Goal: Task Accomplishment & Management: Manage account settings

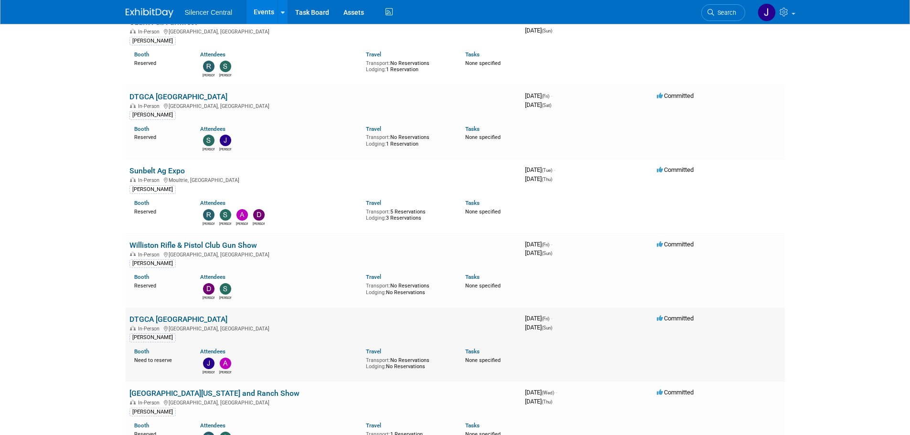
scroll to position [191, 0]
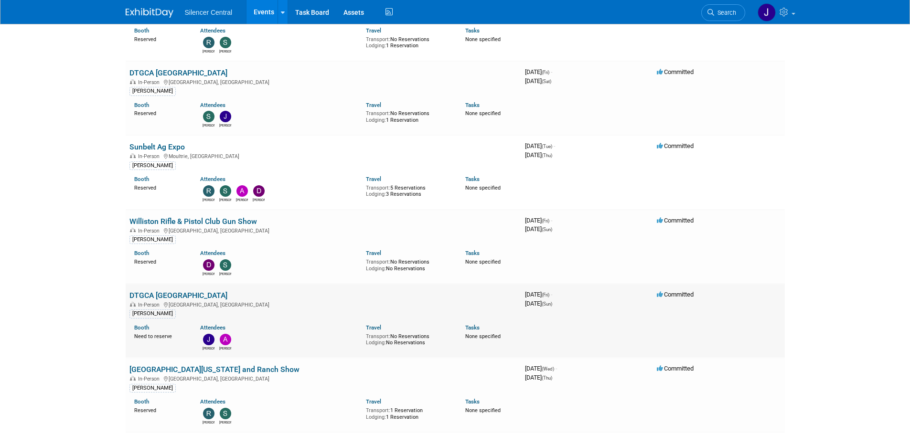
click at [175, 288] on td "DTGCA [GEOGRAPHIC_DATA] In-Person [GEOGRAPHIC_DATA], [GEOGRAPHIC_DATA] [PERSON_…" at bounding box center [323, 321] width 395 height 74
click at [175, 291] on link "DTGCA [GEOGRAPHIC_DATA]" at bounding box center [178, 295] width 98 height 9
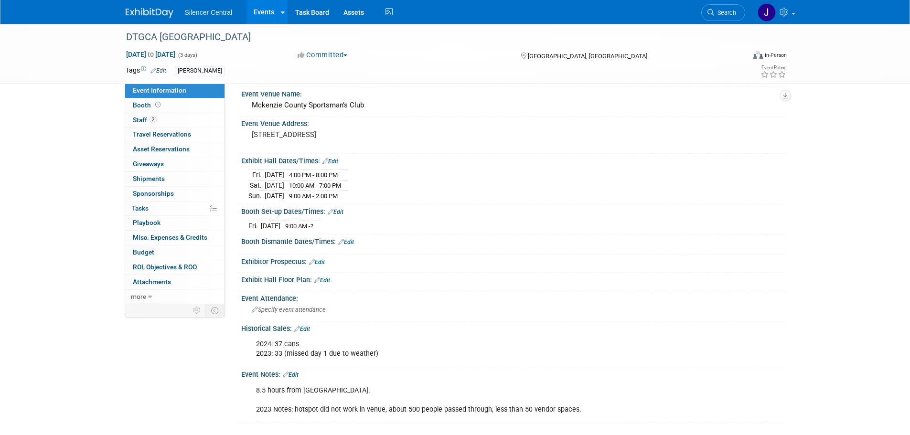
scroll to position [95, 0]
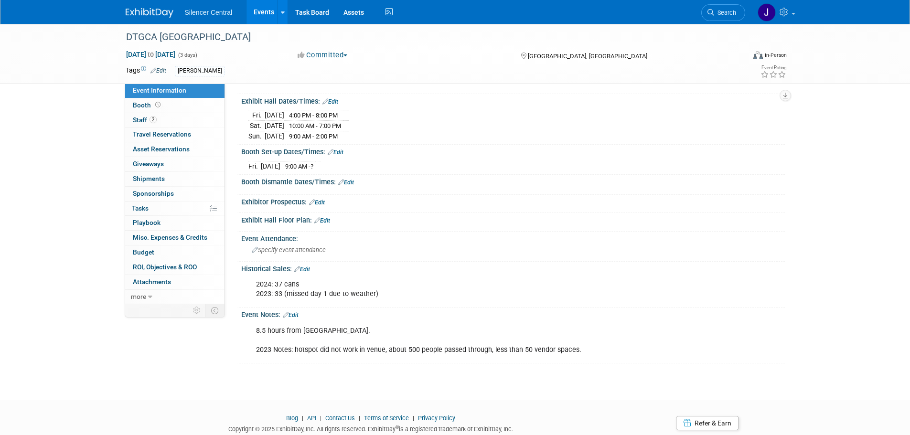
click at [295, 314] on link "Edit" at bounding box center [291, 315] width 16 height 7
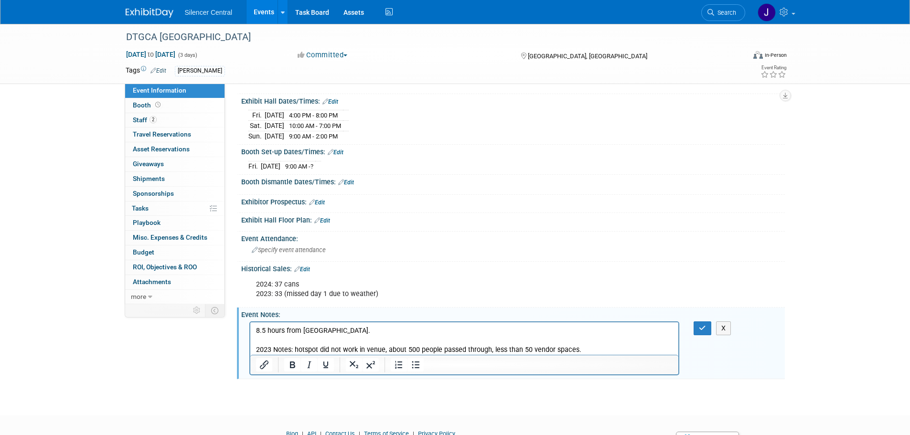
scroll to position [0, 0]
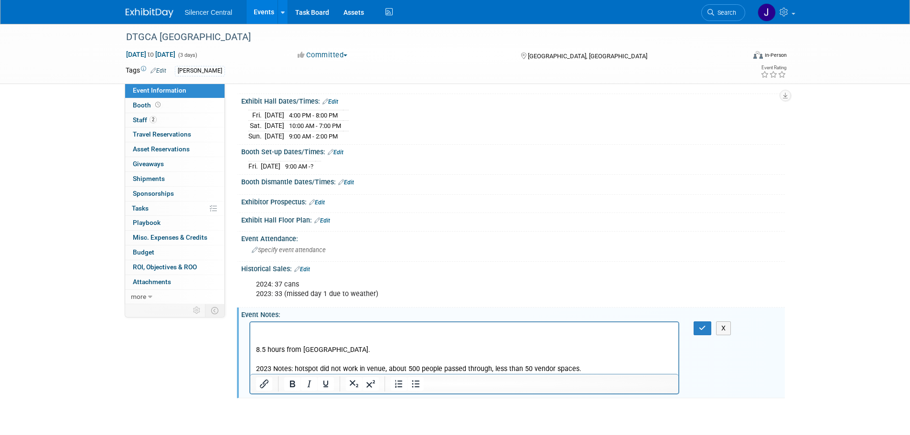
click at [261, 331] on p "Rich Text Area. Press ALT-0 for help." at bounding box center [463, 331] width 417 height 10
click at [700, 327] on icon "button" at bounding box center [701, 328] width 7 height 7
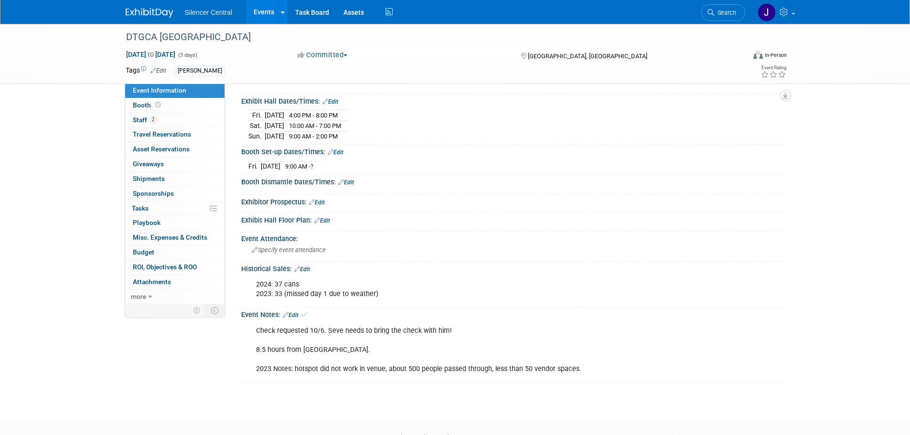
click at [140, 12] on img at bounding box center [150, 13] width 48 height 10
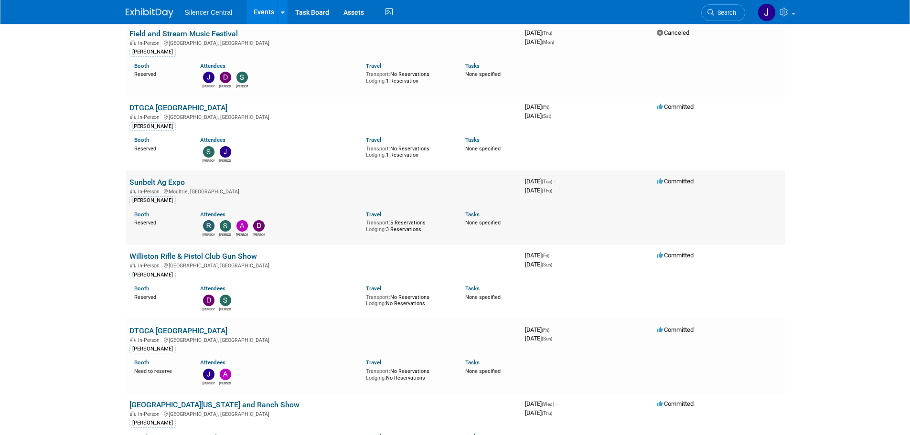
scroll to position [95, 0]
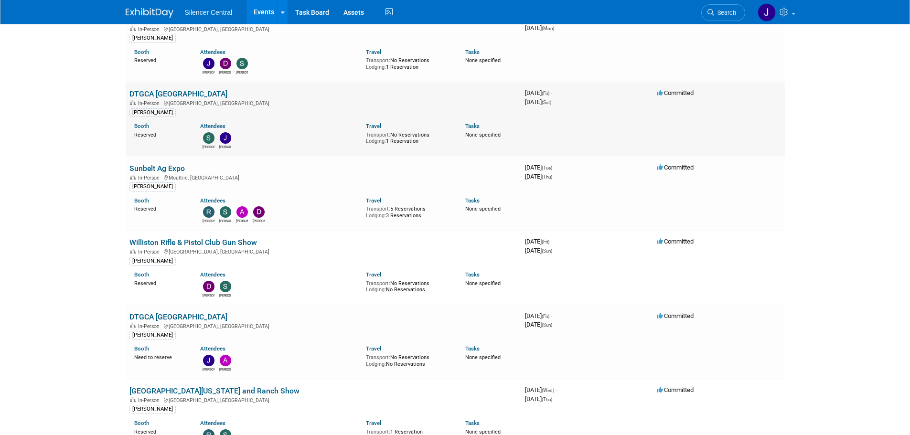
click at [141, 92] on link "DTGCA [GEOGRAPHIC_DATA]" at bounding box center [178, 93] width 98 height 9
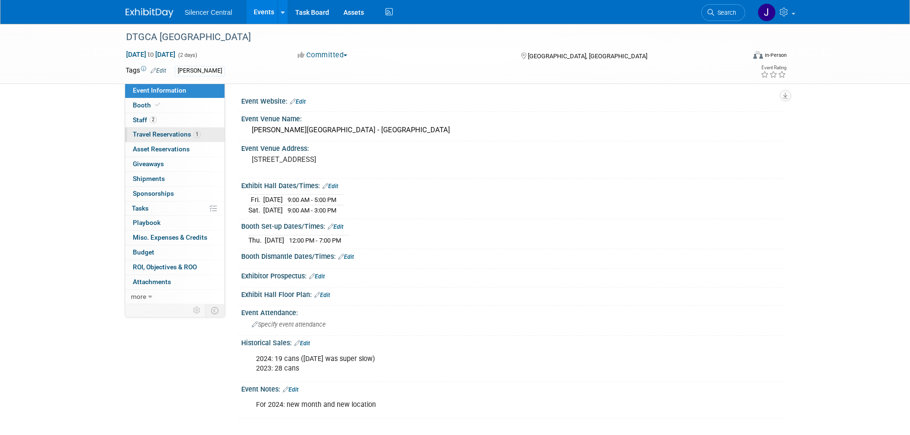
click at [167, 137] on span "Travel Reservations 1" at bounding box center [167, 134] width 68 height 8
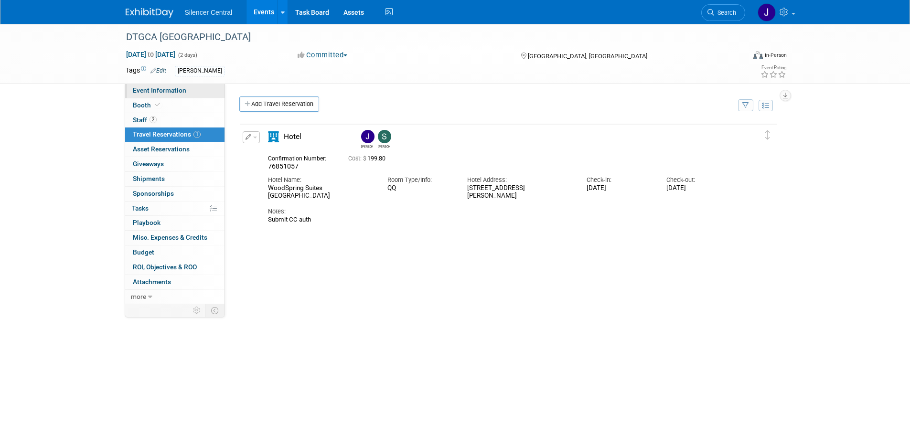
click at [161, 92] on span "Event Information" at bounding box center [159, 90] width 53 height 8
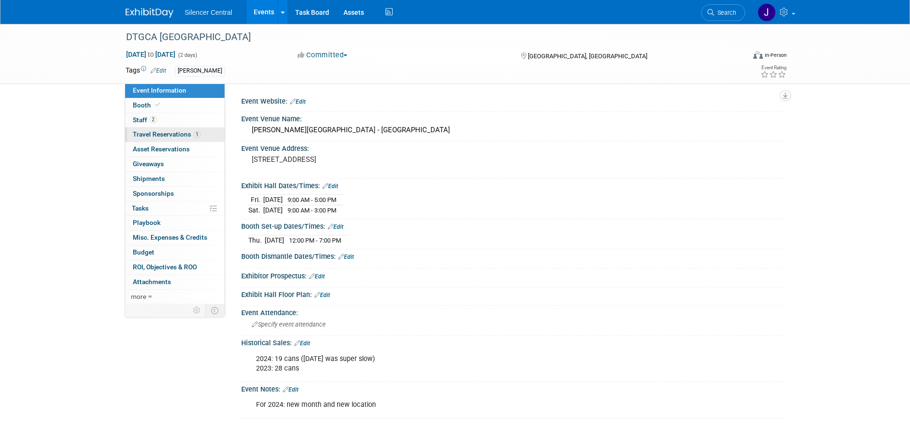
click at [166, 130] on span "Travel Reservations 1" at bounding box center [167, 134] width 68 height 8
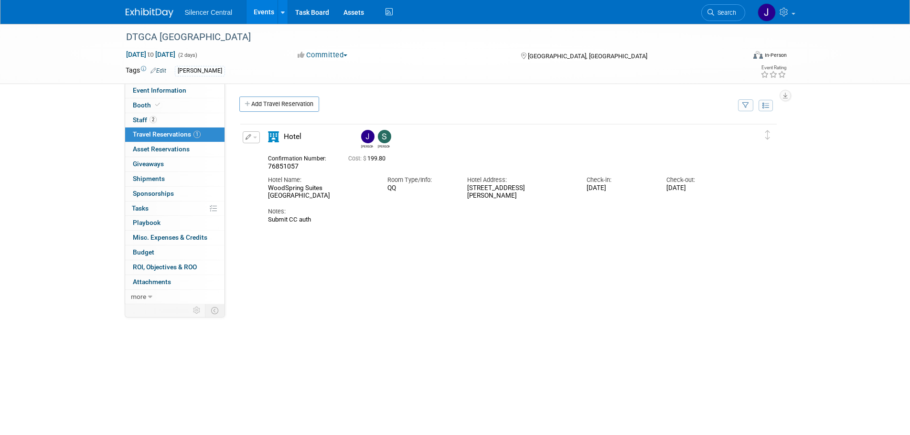
click at [256, 141] on button "button" at bounding box center [251, 137] width 17 height 12
drag, startPoint x: 262, startPoint y: 155, endPoint x: 297, endPoint y: 201, distance: 58.5
click at [263, 155] on button "Edit Reservation" at bounding box center [283, 154] width 81 height 14
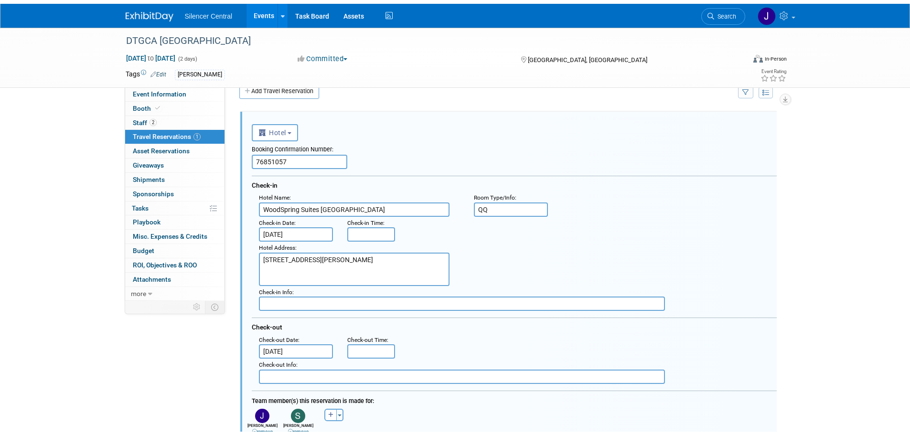
scroll to position [303, 0]
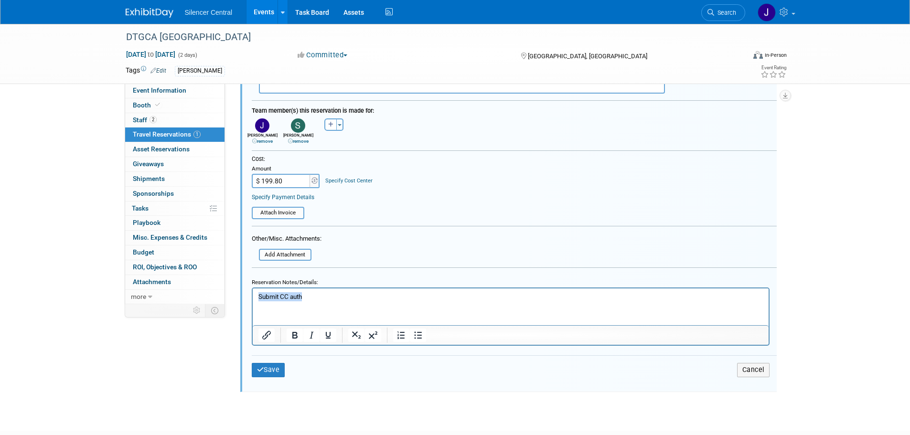
drag, startPoint x: 309, startPoint y: 294, endPoint x: 201, endPoint y: 295, distance: 107.9
click at [252, 295] on html "Submit CC auth" at bounding box center [510, 294] width 516 height 13
click at [268, 374] on button "Save" at bounding box center [268, 370] width 33 height 14
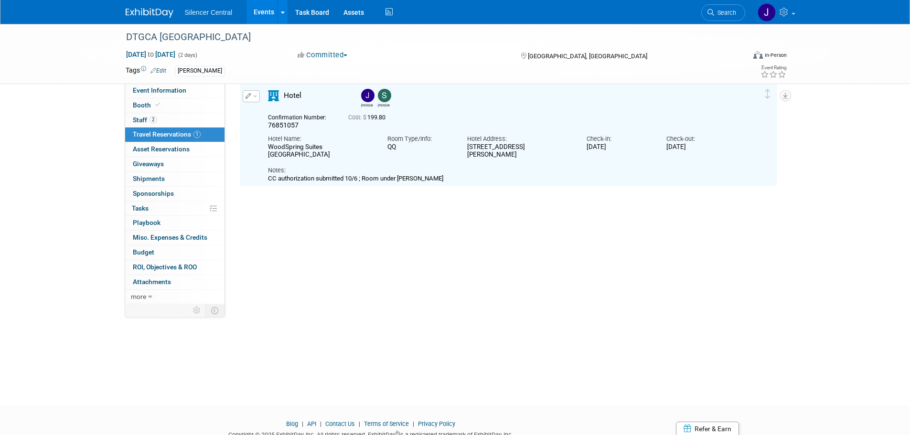
scroll to position [17, 0]
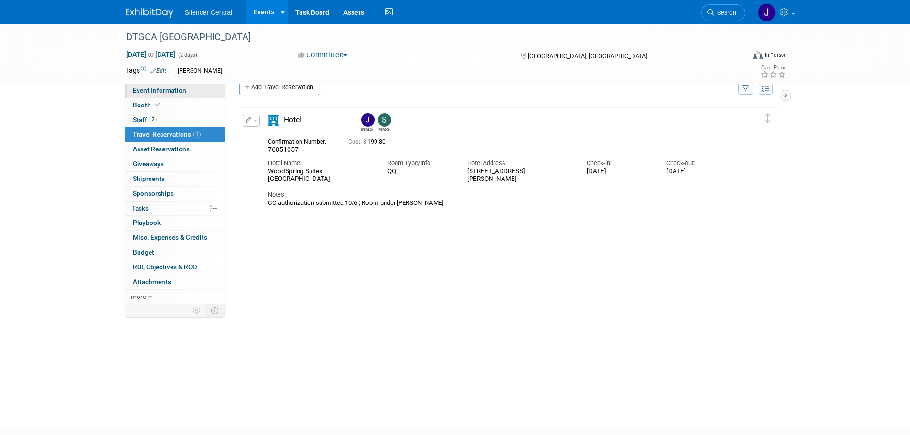
click at [194, 94] on link "Event Information" at bounding box center [174, 91] width 99 height 14
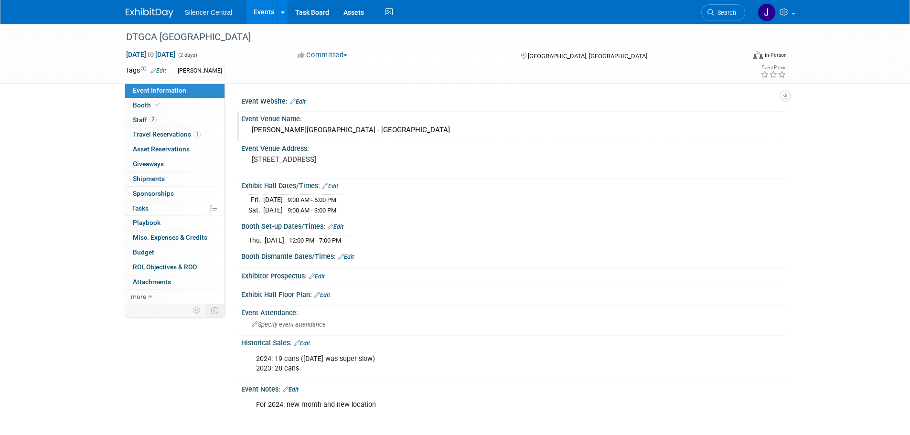
click at [333, 130] on div "W.H. Lyons Fairgrounds - North Expo Room" at bounding box center [512, 130] width 529 height 15
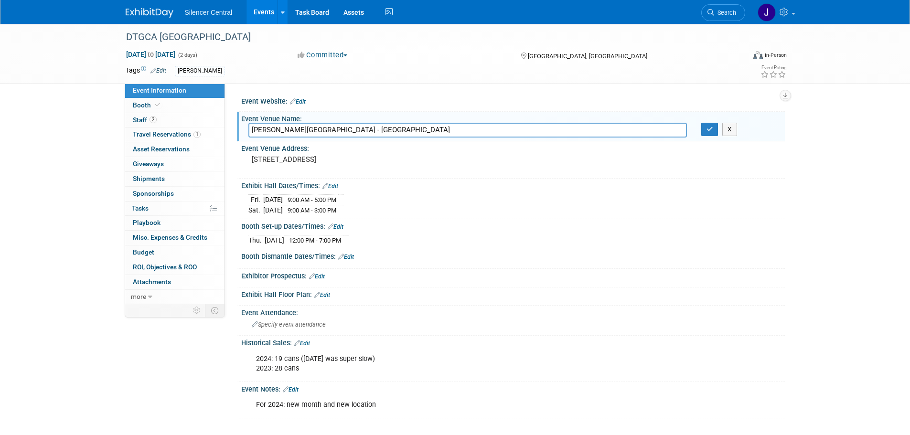
click at [333, 130] on input "W.H. Lyons Fairgrounds - North Expo Room" at bounding box center [467, 130] width 438 height 15
click at [330, 154] on div "100 N Lyon Blvd, Sioux Falls, SD 57107" at bounding box center [354, 164] width 212 height 22
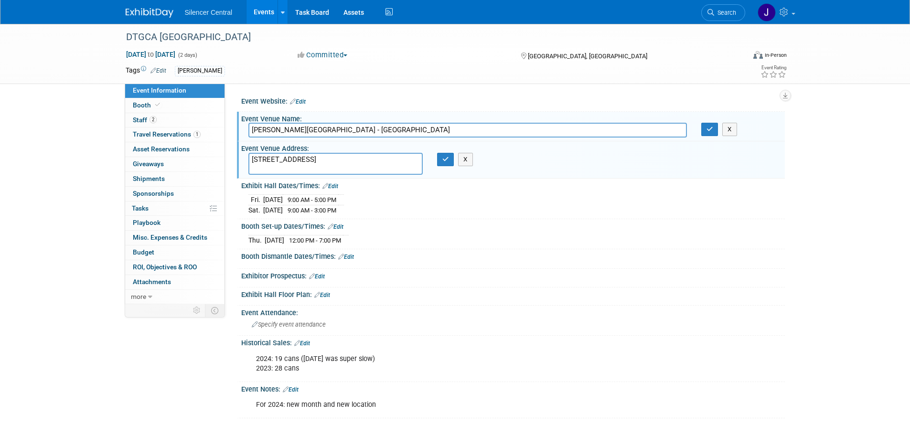
click at [330, 155] on textarea "100 N Lyon Blvd, Sioux Falls, SD 57107" at bounding box center [335, 164] width 174 height 22
click at [147, 104] on span "Booth" at bounding box center [147, 105] width 29 height 8
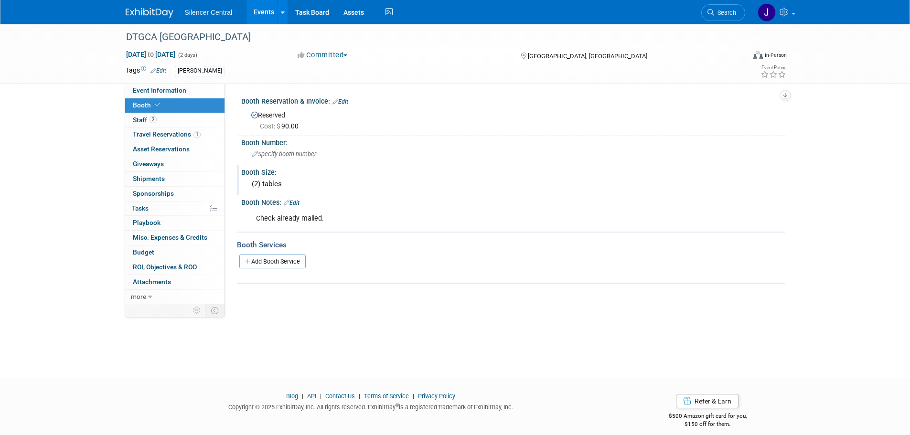
click at [266, 183] on div "(2) tables" at bounding box center [512, 184] width 529 height 15
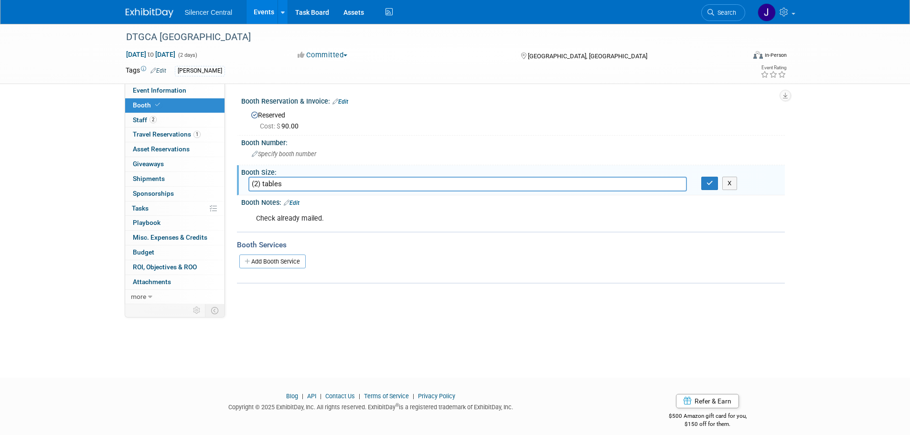
click at [264, 182] on input "(2) tables" at bounding box center [467, 184] width 438 height 15
type input "(2) 8 tables"
click at [711, 183] on icon "button" at bounding box center [709, 183] width 7 height 6
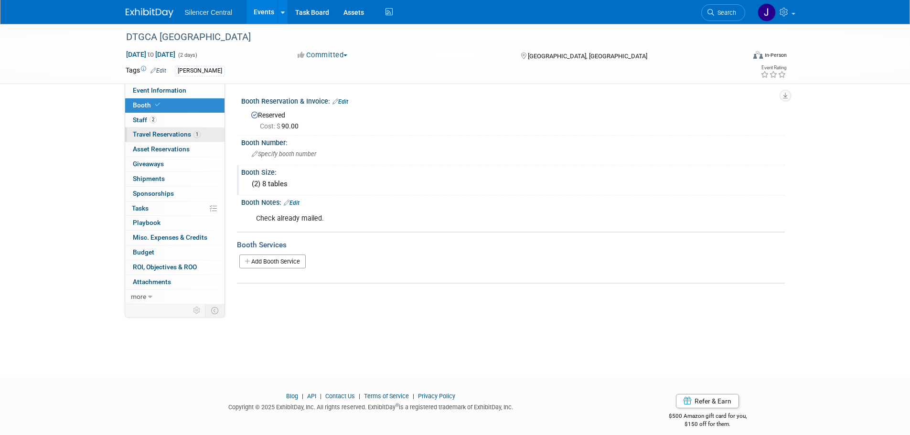
click at [204, 141] on link "1 Travel Reservations 1" at bounding box center [174, 134] width 99 height 14
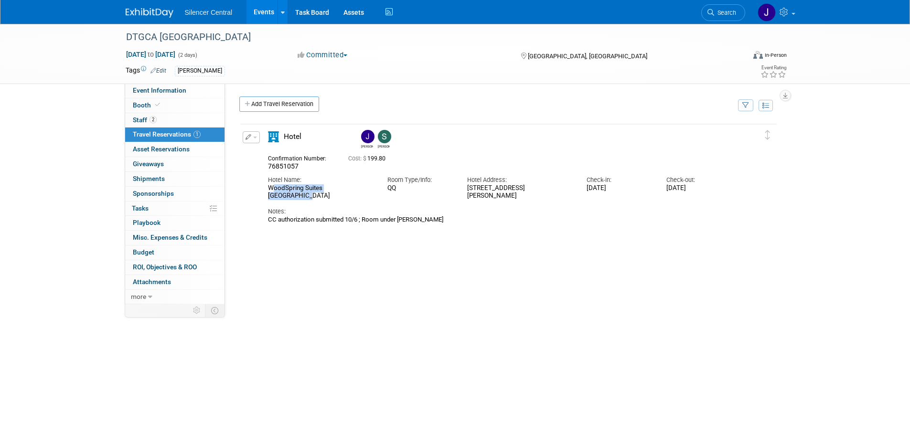
drag, startPoint x: 360, startPoint y: 193, endPoint x: 265, endPoint y: 191, distance: 95.0
click at [265, 191] on div "Hotel Name: WoodSpring Suites Sioux Falls" at bounding box center [320, 185] width 119 height 29
copy div "WoodSpring Suites Sioux Falls"
click at [503, 197] on div "1109 S. Lyons Avenue, Sioux Falls, SD" at bounding box center [519, 192] width 105 height 16
drag, startPoint x: 459, startPoint y: 193, endPoint x: 465, endPoint y: 189, distance: 7.9
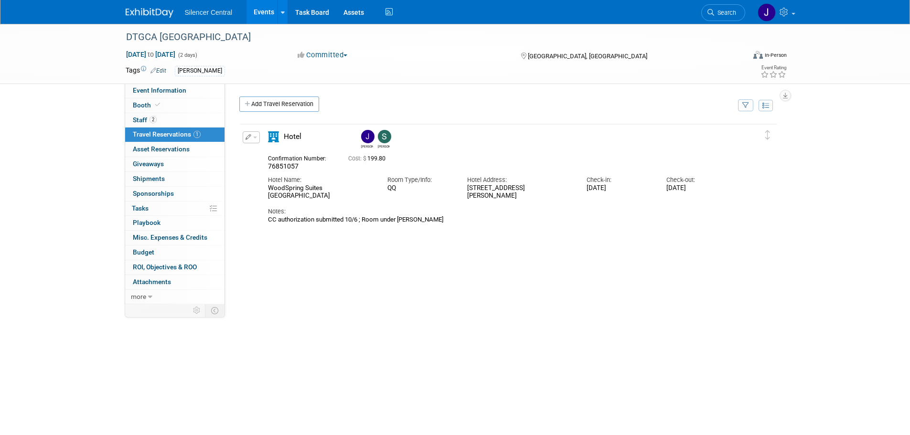
click at [465, 189] on div "Hotel Address: 1109 S. Lyons Avenue, Sioux Falls, SD" at bounding box center [519, 185] width 119 height 29
copy div "1109 S. Lyons Avenue, Sioux Falls, SD"
click at [180, 89] on span "Event Information" at bounding box center [159, 90] width 53 height 8
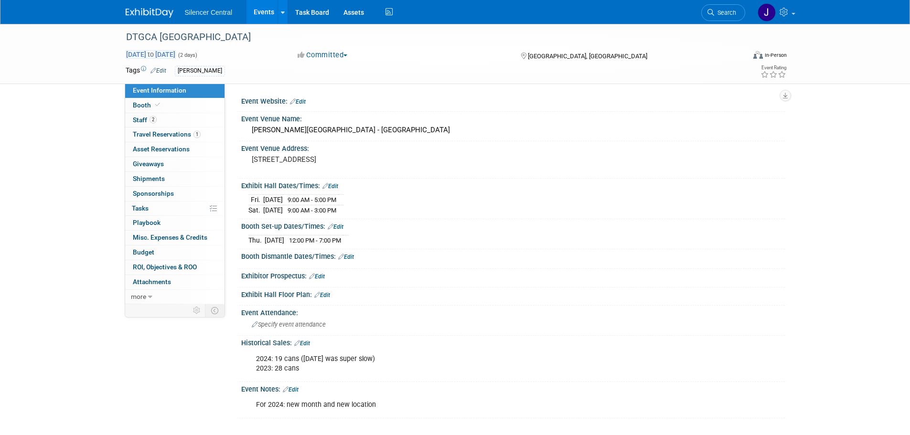
click at [156, 54] on span "Oct 10, 2025 to Oct 11, 2025" at bounding box center [151, 54] width 50 height 9
select select "9"
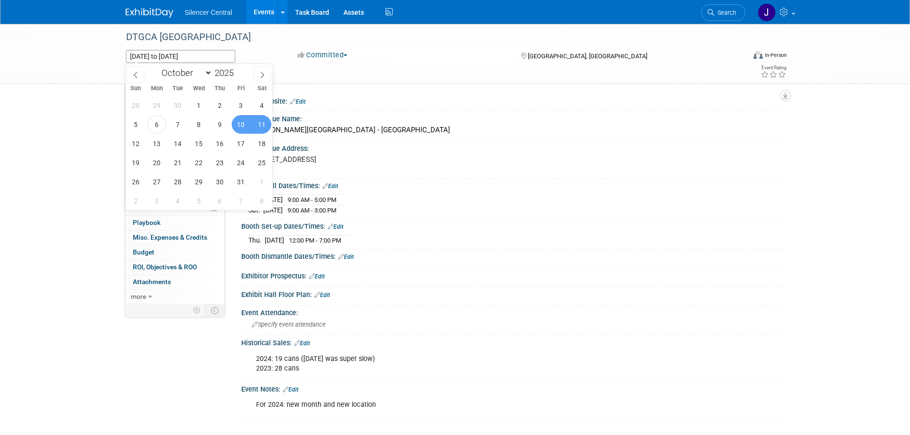
click at [260, 125] on span "11" at bounding box center [262, 124] width 19 height 19
type input "Oct 11, 2025"
click at [139, 140] on span "12" at bounding box center [136, 143] width 19 height 19
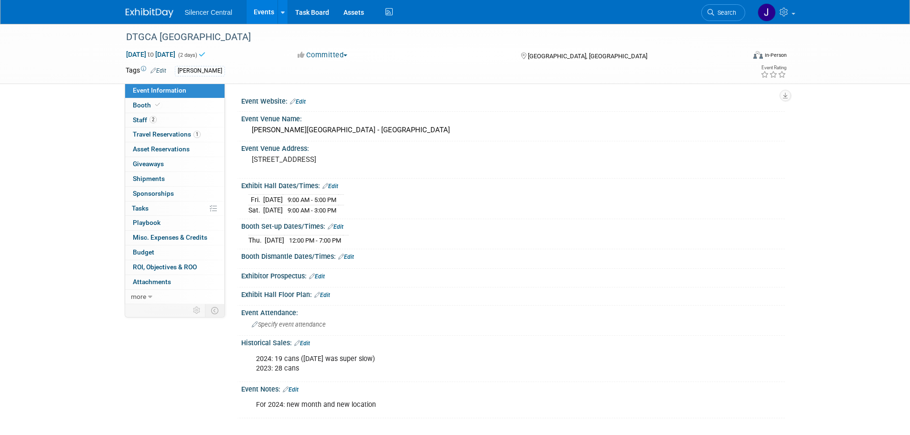
click at [393, 89] on div "Event Website: Edit Event Venue Name: W.H. Lyons Fairgrounds - North Expo Room …" at bounding box center [505, 194] width 560 height 221
click at [151, 12] on img at bounding box center [150, 13] width 48 height 10
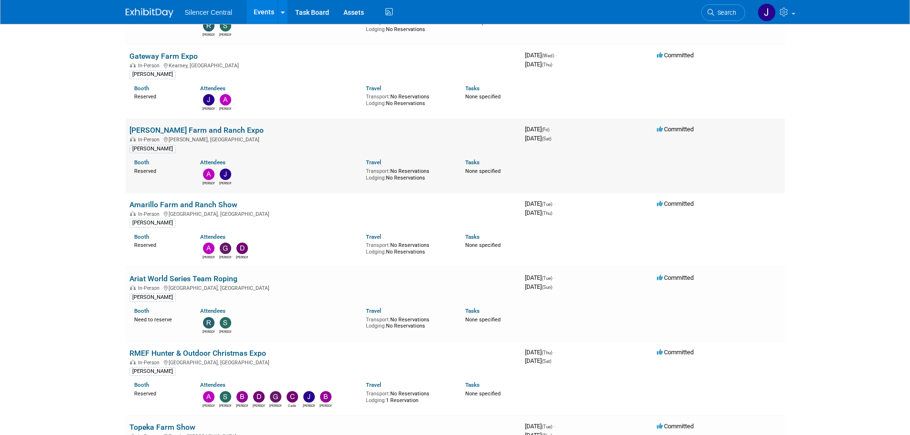
scroll to position [716, 0]
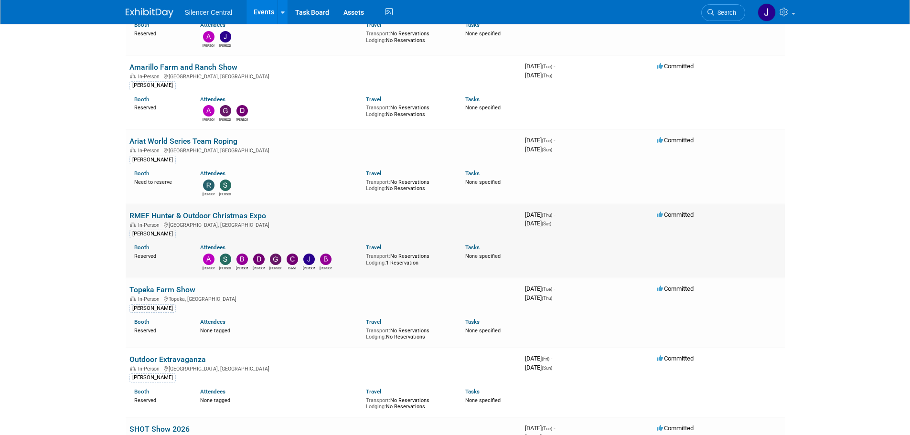
click at [192, 211] on link "RMEF Hunter & Outdoor Christmas Expo" at bounding box center [197, 215] width 137 height 9
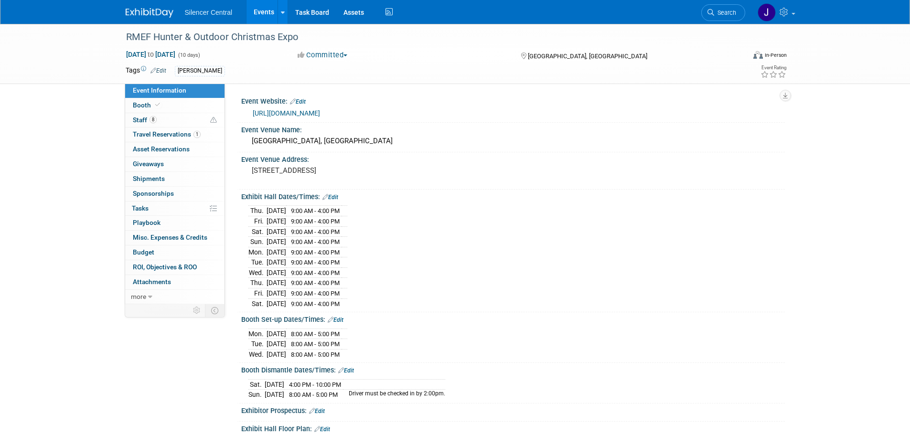
scroll to position [284, 0]
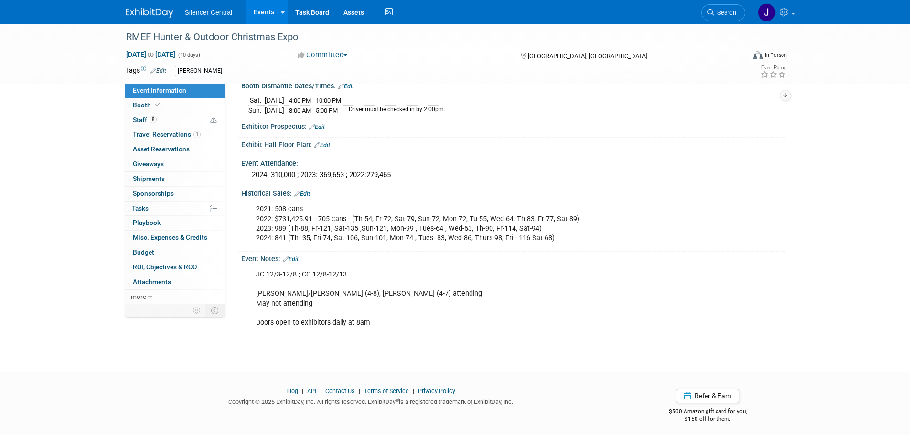
click at [296, 256] on link "Edit" at bounding box center [291, 259] width 16 height 7
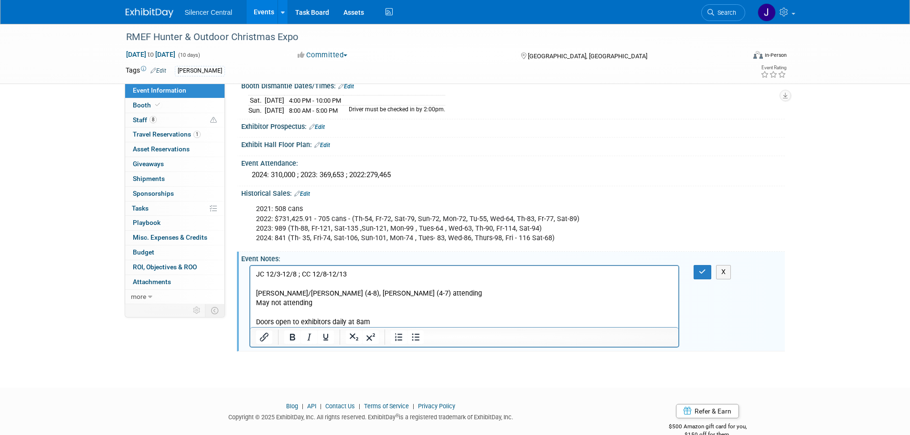
scroll to position [0, 0]
click at [398, 324] on p "JC 12/3-12/8 ; CC 12/8-12/13 Maddox/Megan (4-8), Kelly (4-7) attending May not …" at bounding box center [463, 298] width 417 height 57
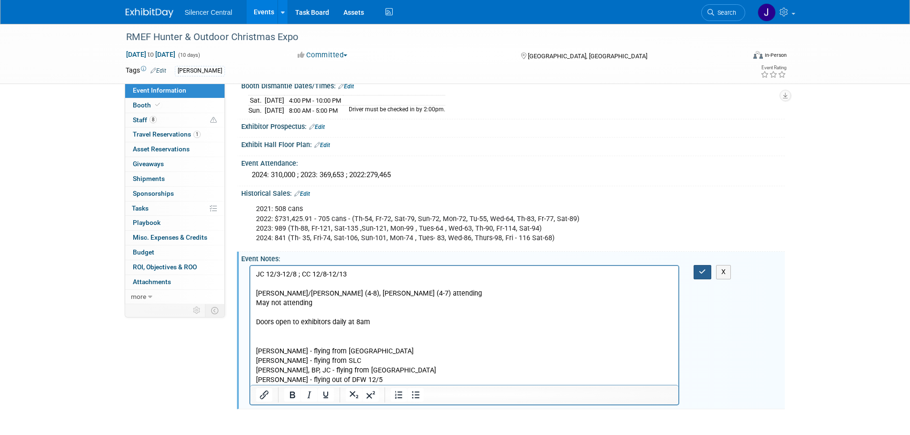
click at [703, 268] on icon "button" at bounding box center [701, 271] width 7 height 7
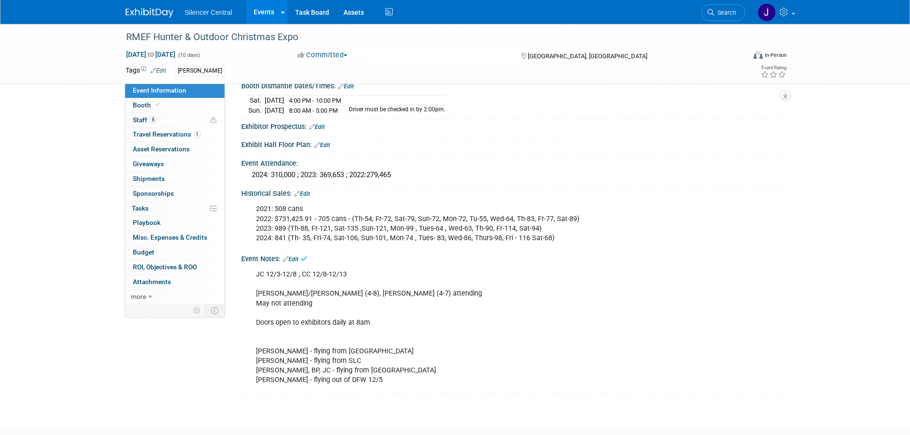
click at [126, 12] on img at bounding box center [150, 13] width 48 height 10
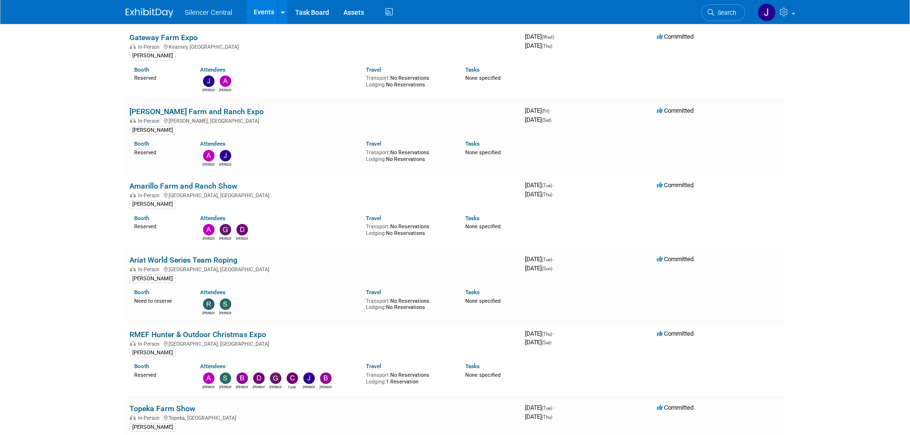
scroll to position [621, 0]
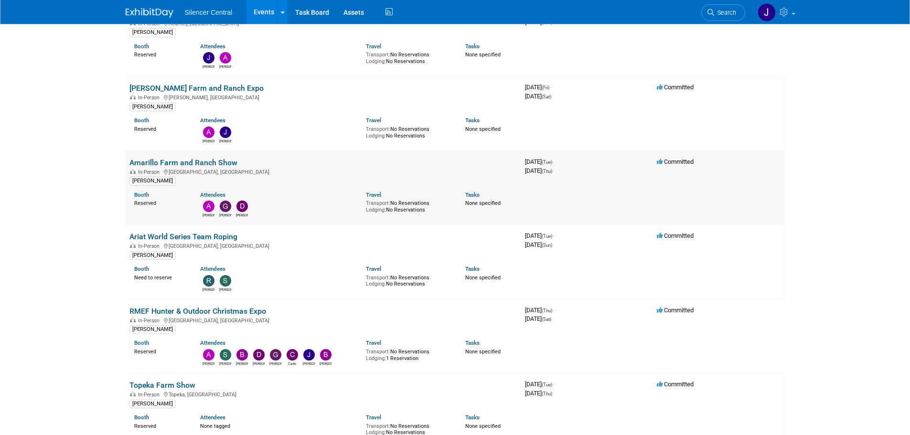
click at [203, 162] on link "Amarillo Farm and Ranch Show" at bounding box center [183, 162] width 108 height 9
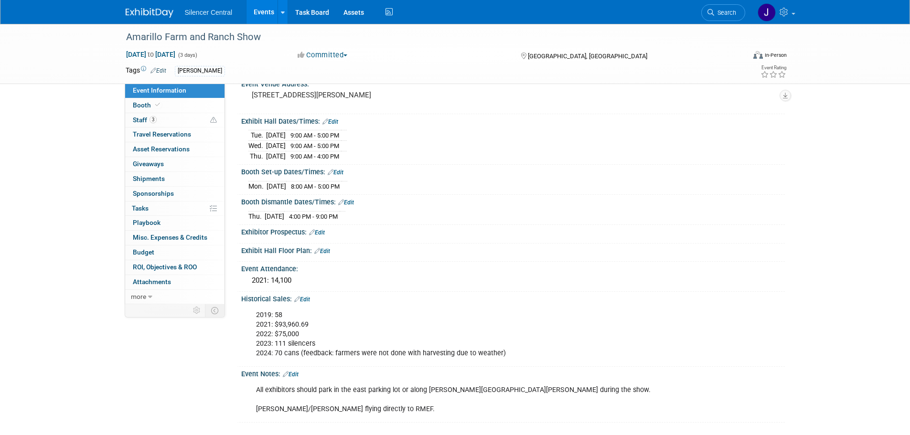
scroll to position [165, 0]
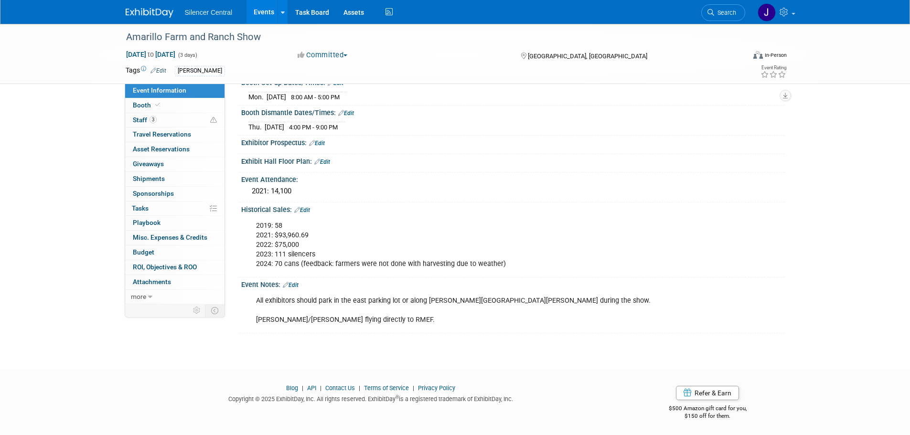
click at [296, 282] on link "Edit" at bounding box center [291, 285] width 16 height 7
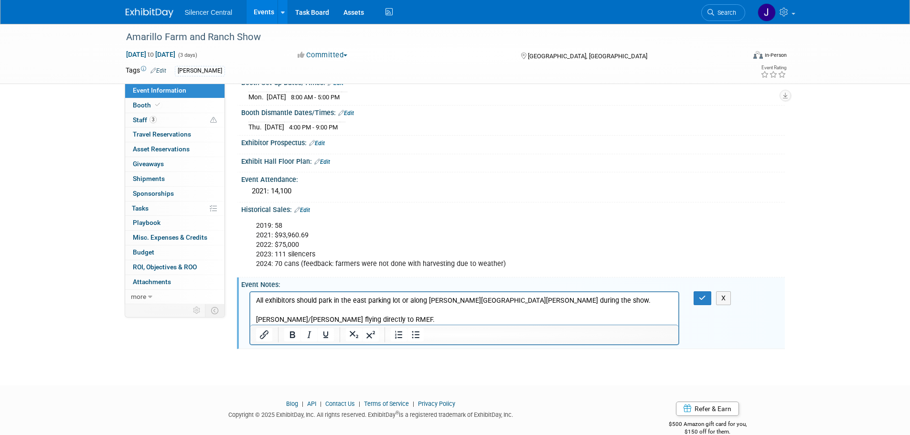
scroll to position [0, 0]
drag, startPoint x: 362, startPoint y: 313, endPoint x: 342, endPoint y: 315, distance: 20.2
click at [342, 315] on p "All exhibitors should park in the east parking lot or along [PERSON_NAME][GEOGR…" at bounding box center [463, 310] width 417 height 29
click at [296, 318] on p "All exhibitors should park in the east parking lot or along [PERSON_NAME][GEOGR…" at bounding box center [463, 310] width 417 height 29
drag, startPoint x: 272, startPoint y: 319, endPoint x: 290, endPoint y: 319, distance: 18.1
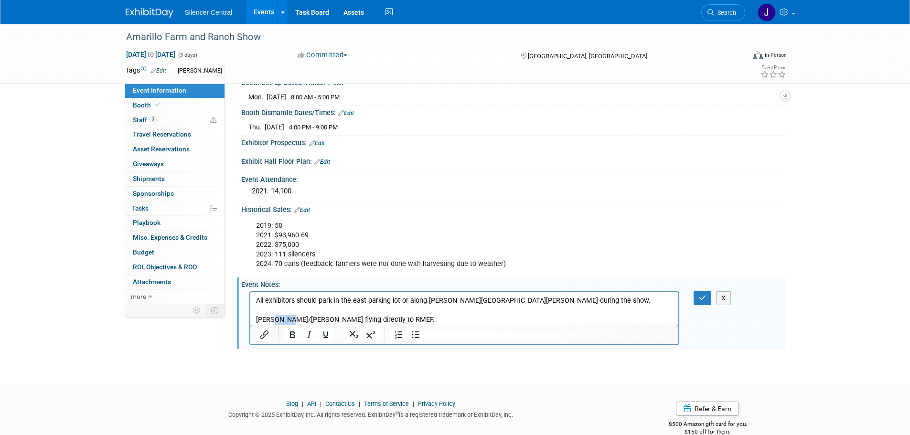
click at [290, 319] on p "All exhibitors should park in the east parking lot or along [PERSON_NAME][GEOGR…" at bounding box center [463, 310] width 417 height 29
click at [359, 318] on p "All exhibitors should park in the east parking lot or along [PERSON_NAME][GEOGR…" at bounding box center [463, 310] width 417 height 29
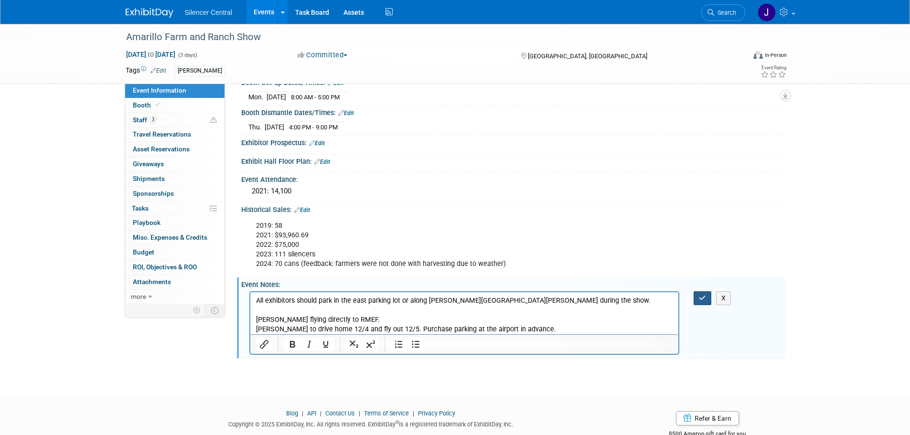
click at [706, 296] on icon "button" at bounding box center [701, 298] width 7 height 7
